Goal: Find specific page/section: Locate a particular part of the current website

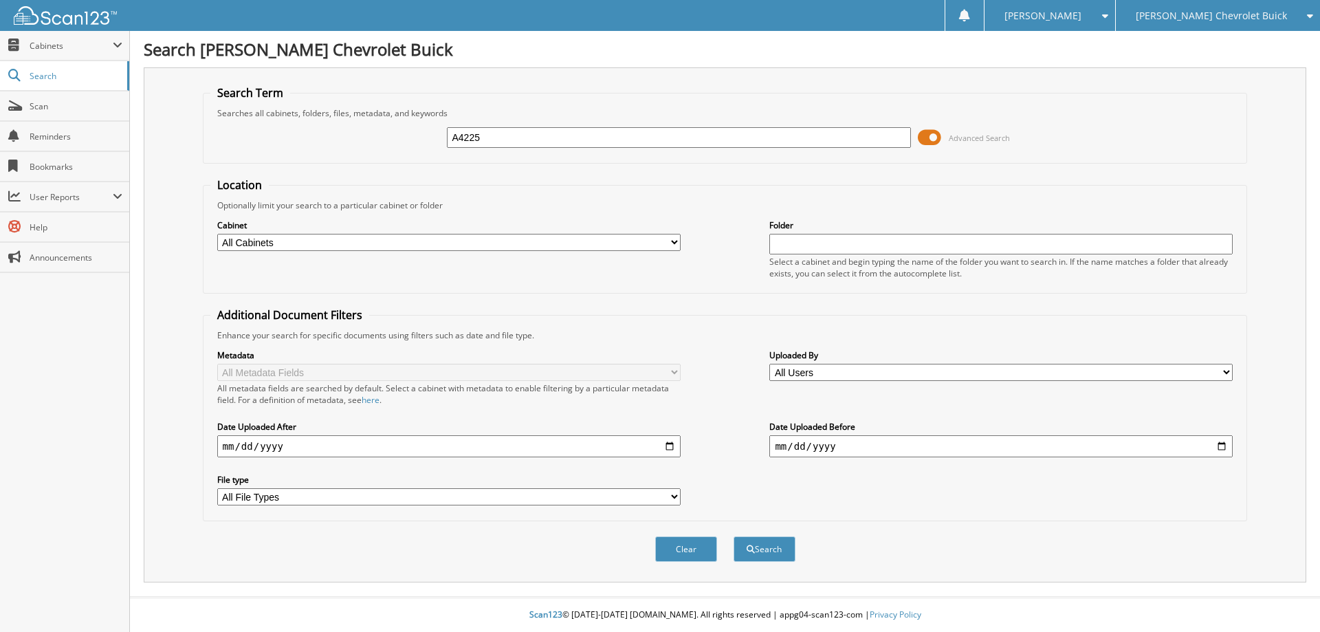
type input "A4225"
click at [733, 536] on button "Search" at bounding box center [764, 548] width 62 height 25
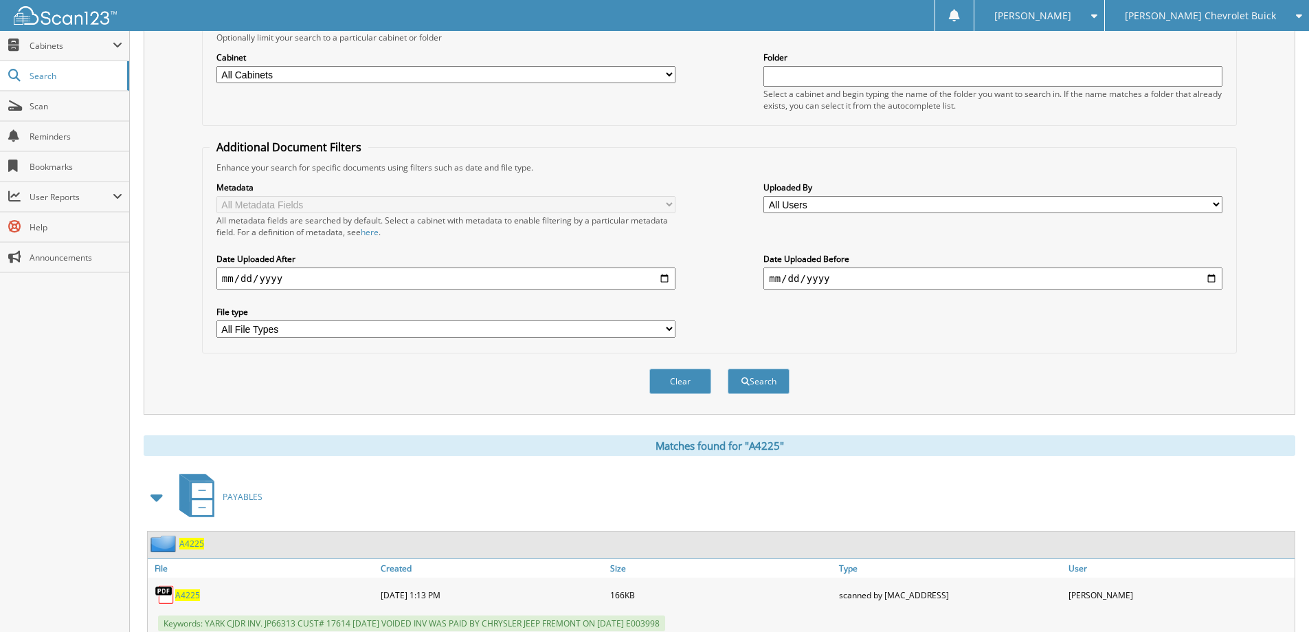
scroll to position [275, 0]
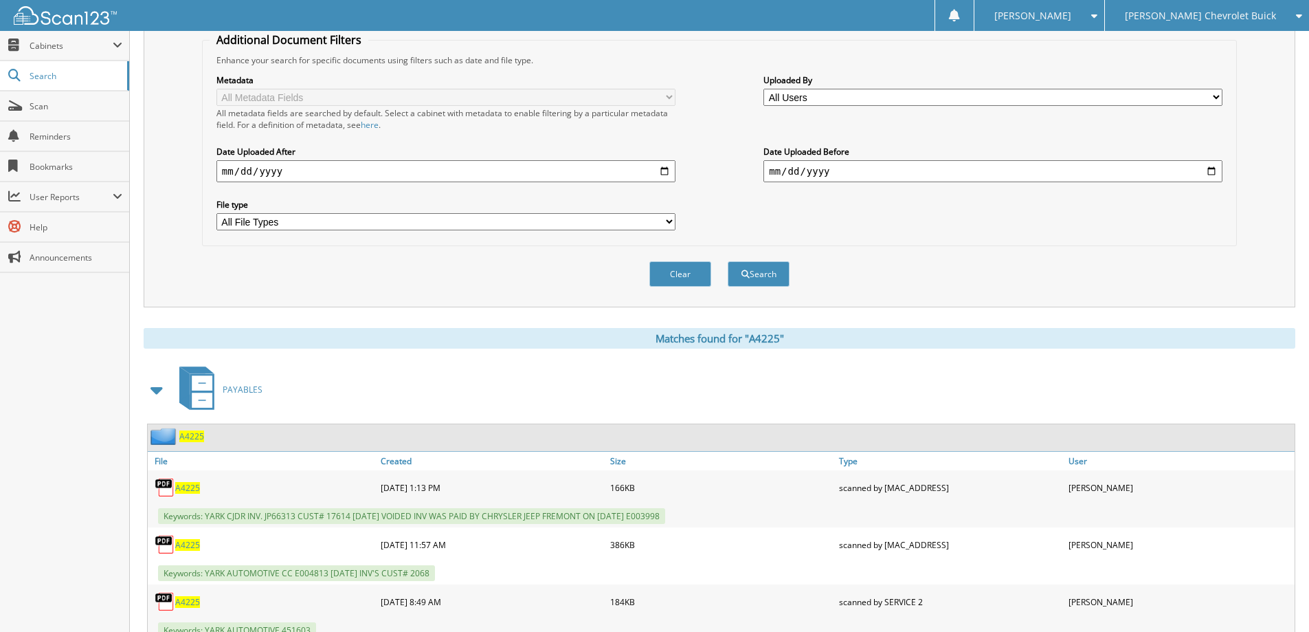
click at [195, 438] on span "A4225" at bounding box center [191, 436] width 25 height 12
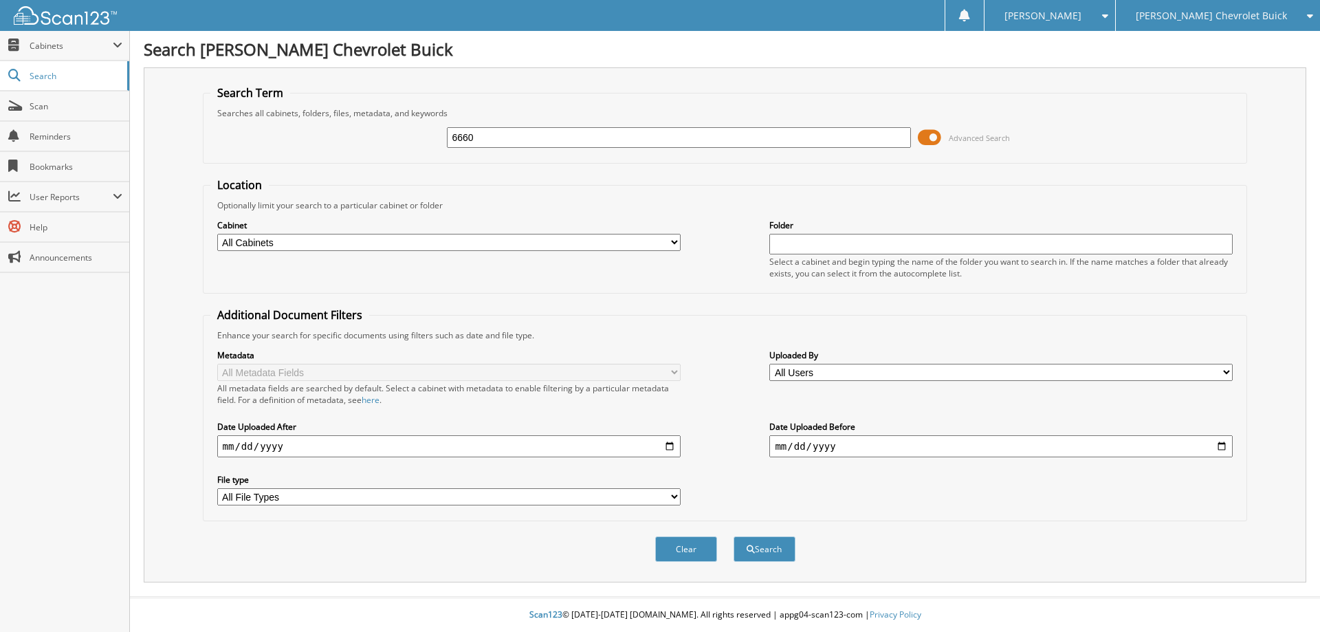
type input "6660"
click at [733, 536] on button "Search" at bounding box center [764, 548] width 62 height 25
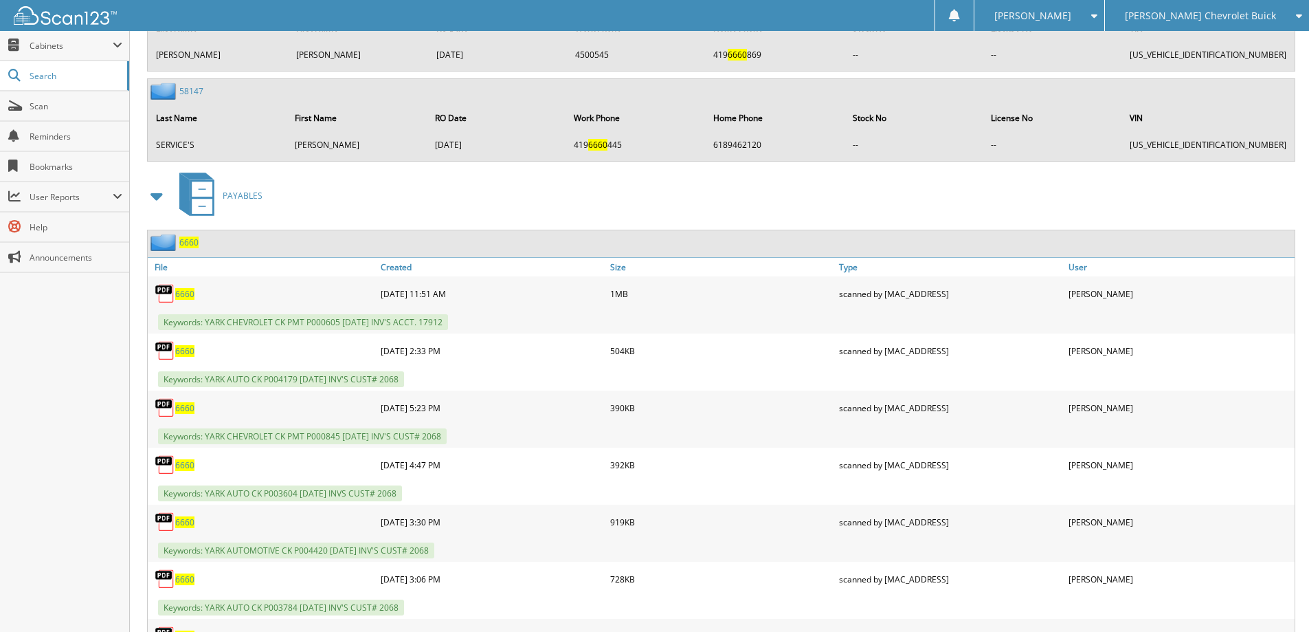
scroll to position [3849, 0]
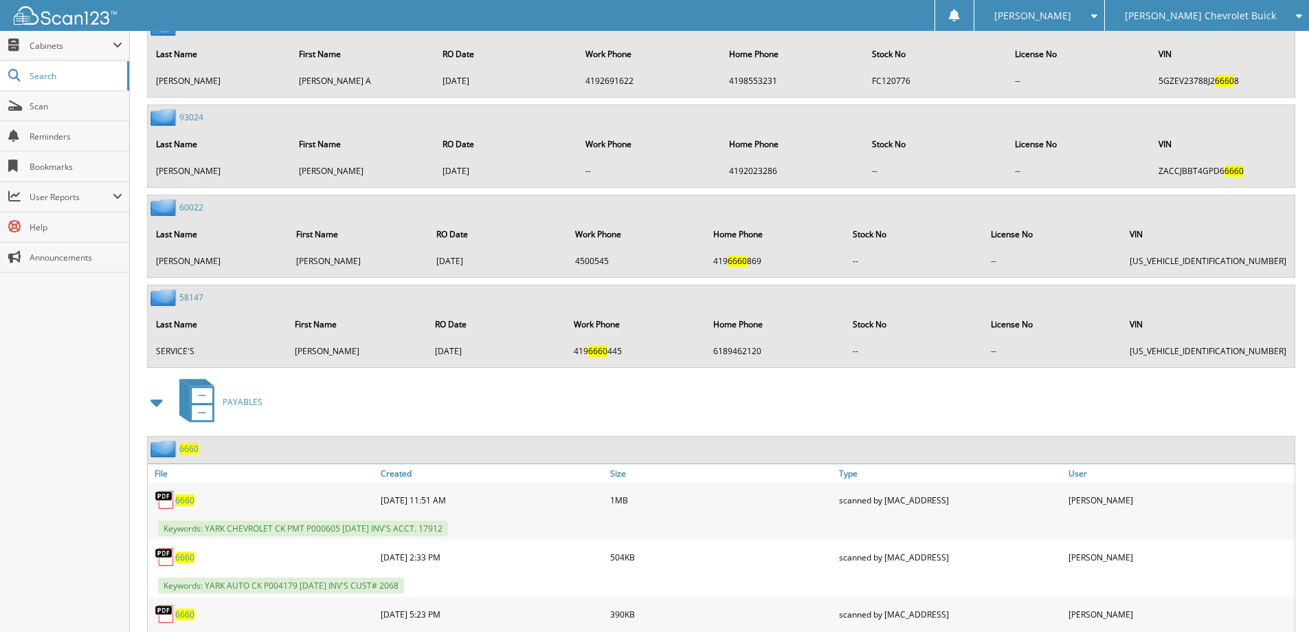
click at [192, 449] on span "6660" at bounding box center [188, 449] width 19 height 12
